Goal: Task Accomplishment & Management: Manage account settings

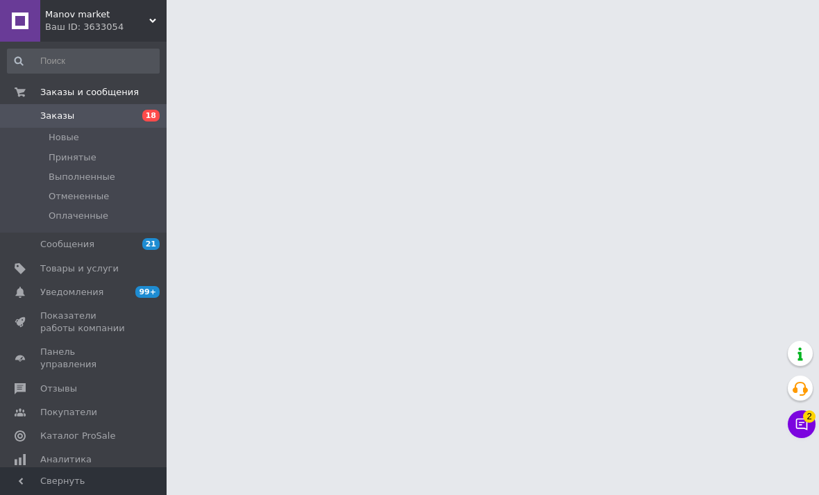
click at [123, 268] on span "Товары и услуги" at bounding box center [84, 268] width 88 height 12
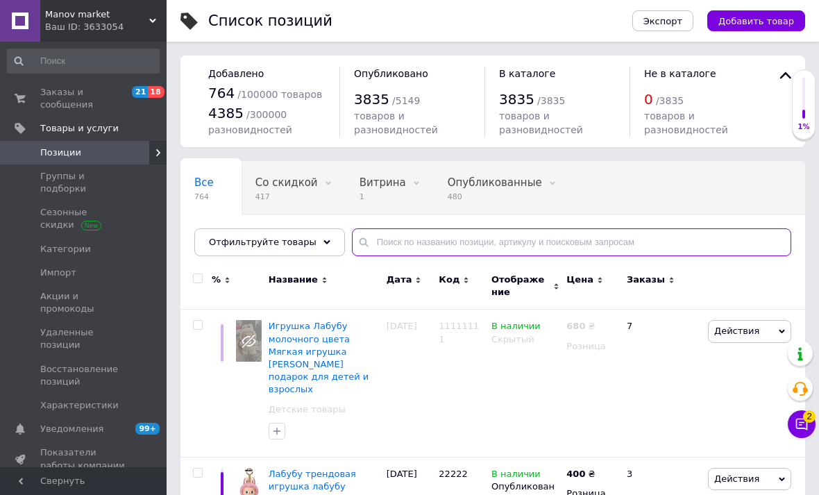
click at [443, 241] on input "text" at bounding box center [571, 242] width 439 height 28
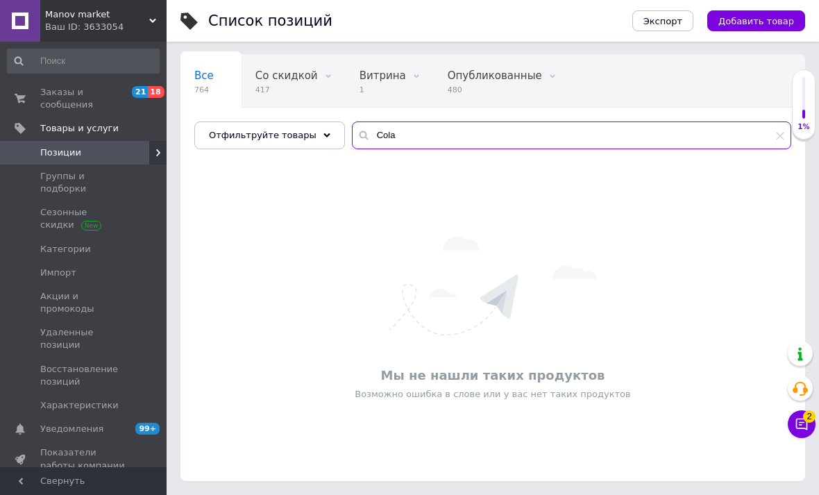
click at [443, 121] on input "Cola" at bounding box center [571, 135] width 439 height 28
click at [563, 121] on input "Cola" at bounding box center [571, 135] width 439 height 28
type input "C"
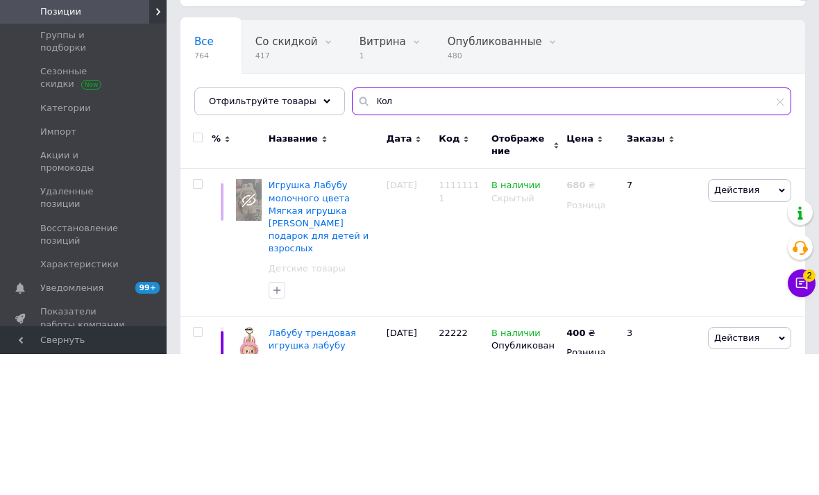
type input "Кола"
